Goal: Browse casually

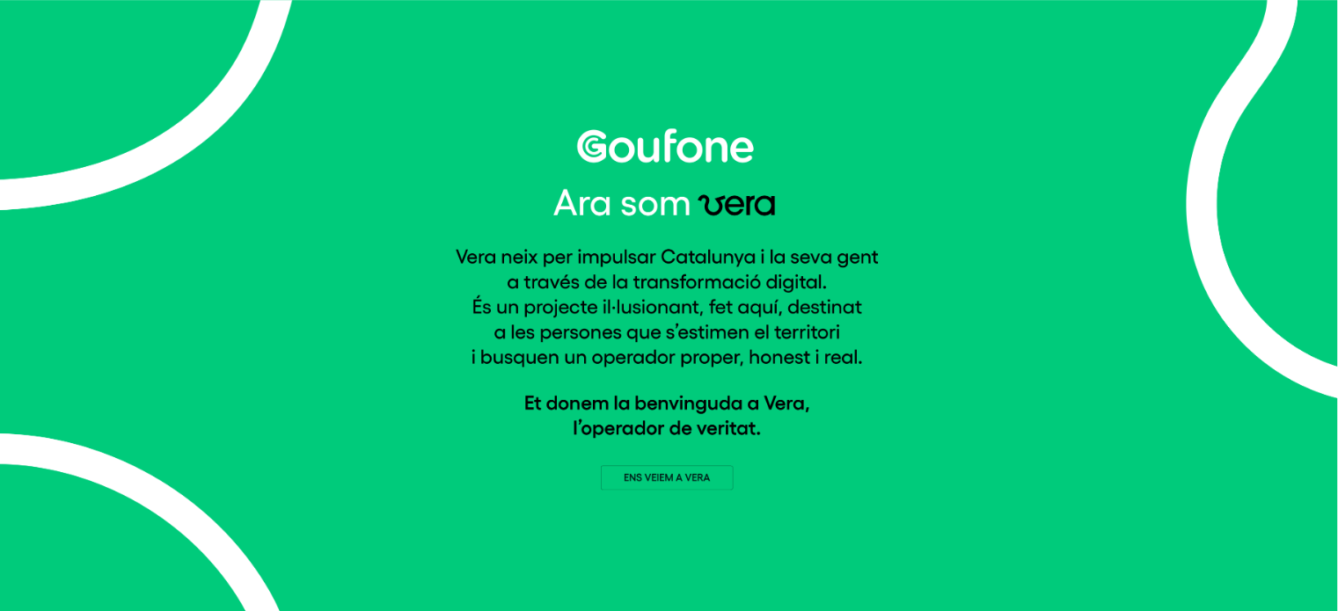
click at [667, 479] on img at bounding box center [669, 308] width 428 height 361
